Goal: Information Seeking & Learning: Find specific fact

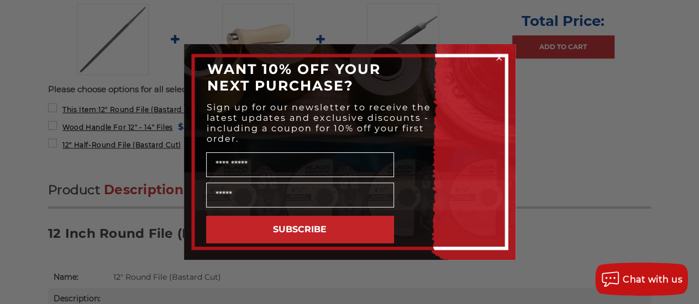
scroll to position [552, 0]
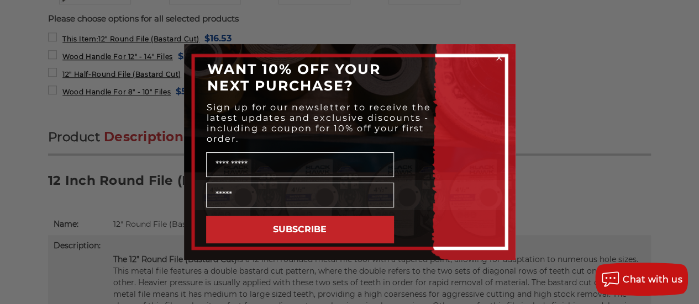
click at [499, 56] on circle "Close dialog" at bounding box center [498, 58] width 10 height 10
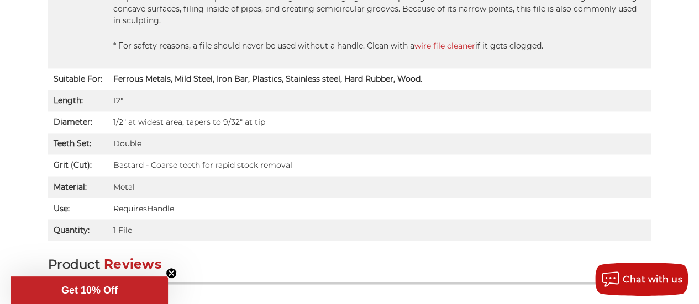
scroll to position [884, 0]
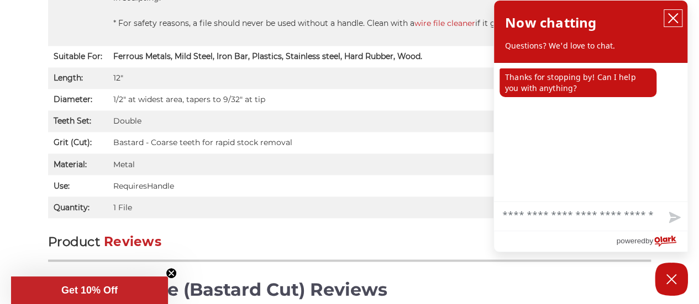
click at [670, 15] on icon "close chatbox" at bounding box center [672, 18] width 9 height 9
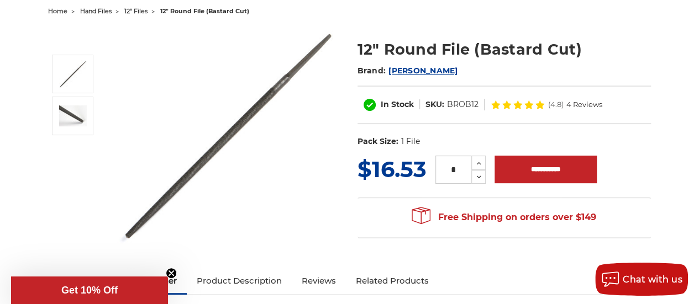
scroll to position [110, 0]
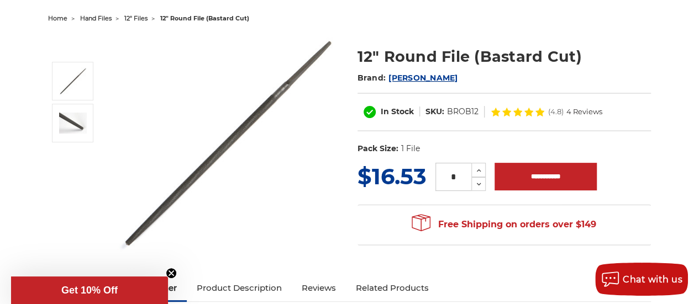
click at [403, 73] on span "[PERSON_NAME]" at bounding box center [422, 78] width 69 height 10
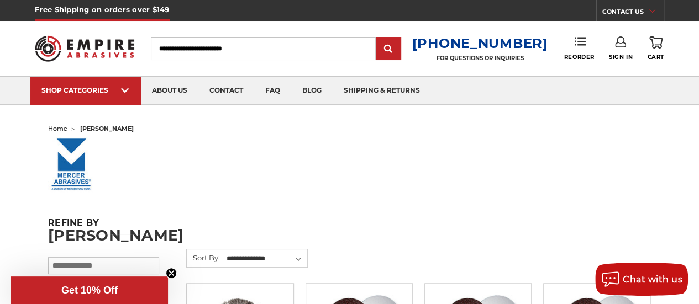
click at [201, 50] on input "Search" at bounding box center [263, 48] width 225 height 23
type input "********"
click at [377, 38] on input "submit" at bounding box center [388, 49] width 22 height 22
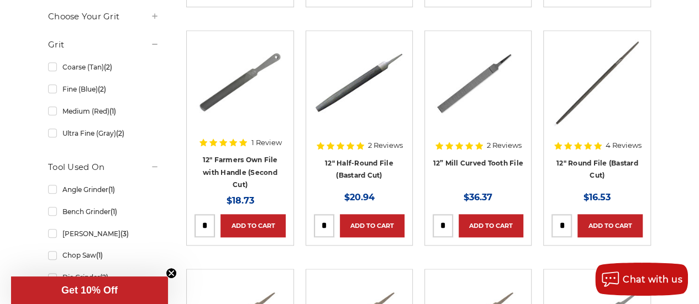
scroll to position [552, 0]
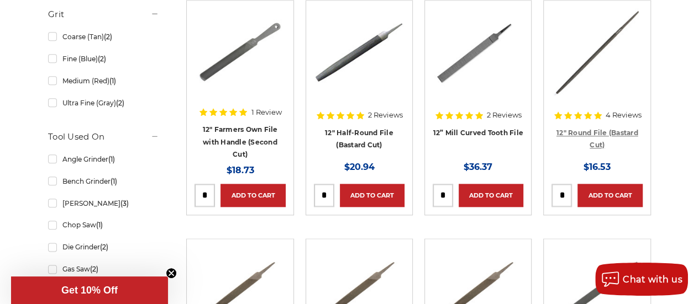
click at [600, 129] on link "12" Round File (Bastard Cut)" at bounding box center [597, 139] width 82 height 21
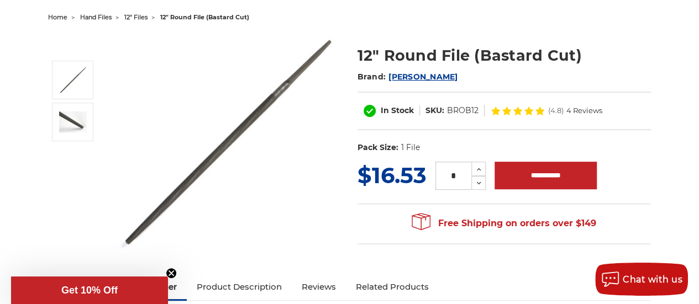
scroll to position [110, 0]
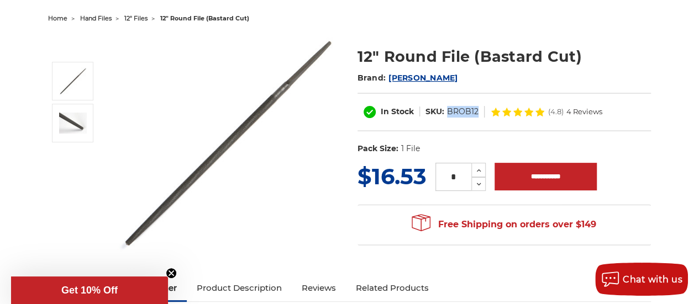
drag, startPoint x: 478, startPoint y: 114, endPoint x: 449, endPoint y: 114, distance: 29.3
click at [449, 114] on dl "SKU: BROB12" at bounding box center [452, 112] width 65 height 12
copy dd "BROB12"
